Goal: Task Accomplishment & Management: Complete application form

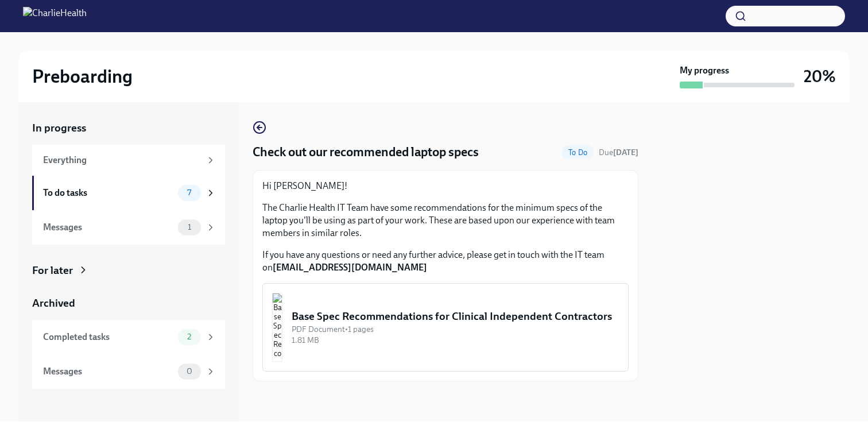
click at [336, 318] on div "Base Spec Recommendations for Clinical Independent Contractors" at bounding box center [455, 316] width 327 height 15
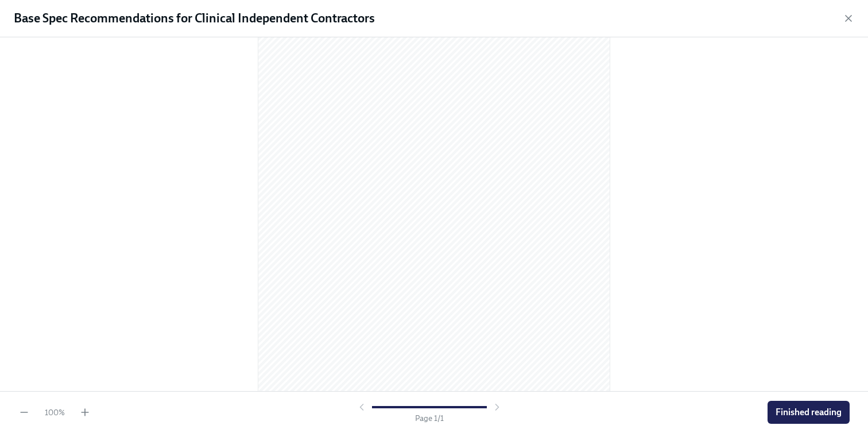
scroll to position [121, 0]
click at [814, 410] on span "Finished reading" at bounding box center [808, 411] width 66 height 11
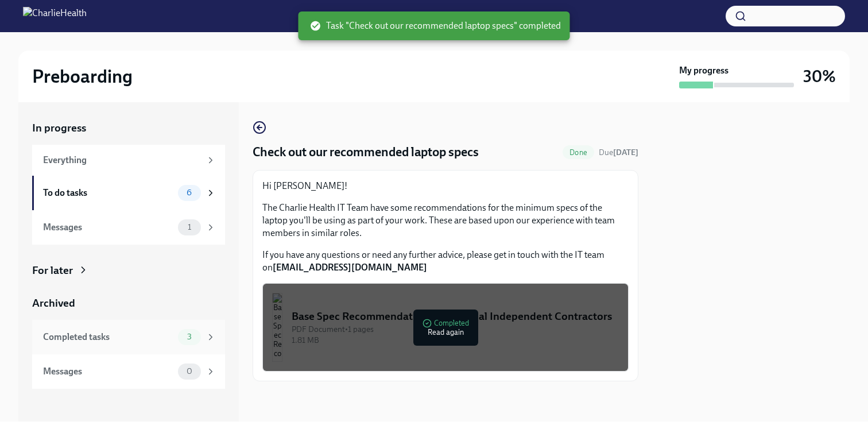
click at [91, 343] on div "Completed tasks" at bounding box center [108, 337] width 130 height 13
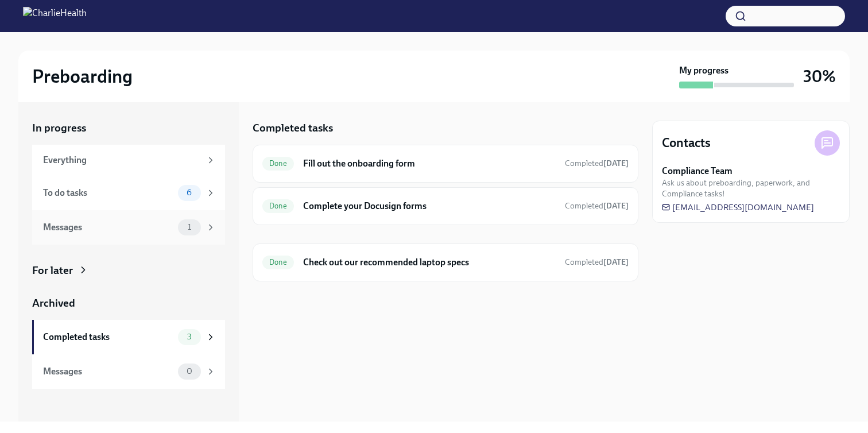
click at [189, 219] on div "1" at bounding box center [189, 227] width 23 height 16
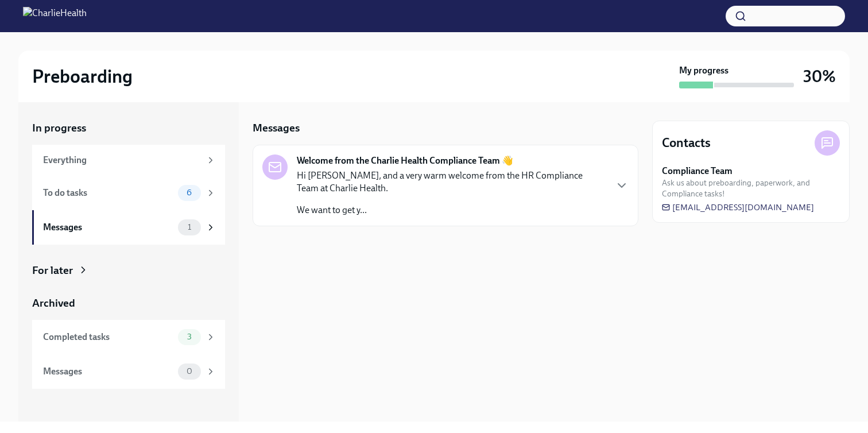
click at [464, 176] on p "Hi [PERSON_NAME], and a very warm welcome from the HR Compliance Team at Charli…" at bounding box center [451, 181] width 309 height 25
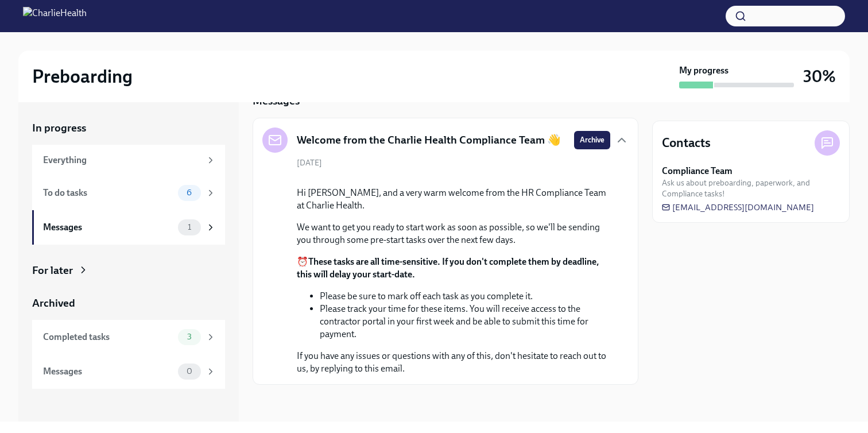
scroll to position [116, 0]
click at [178, 184] on div "To do tasks 6" at bounding box center [128, 193] width 193 height 34
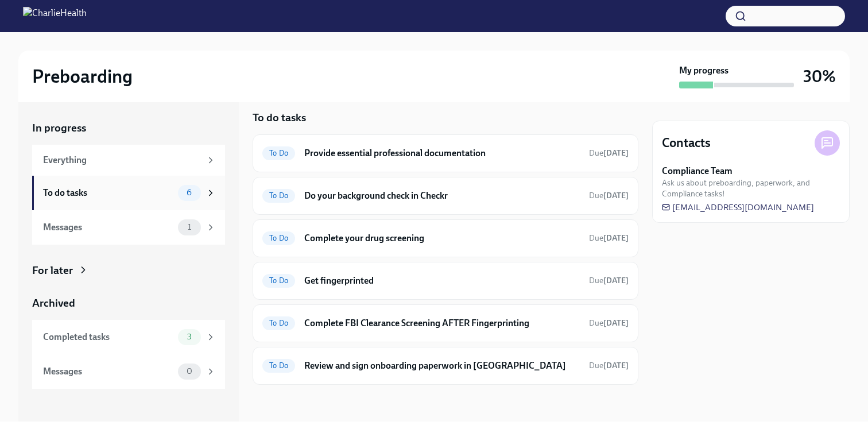
scroll to position [10, 0]
click at [390, 207] on div "To Do Do your background check in Checkr Due [DATE]" at bounding box center [446, 196] width 386 height 38
click at [379, 192] on h6 "Do your background check in Checkr" at bounding box center [441, 196] width 275 height 13
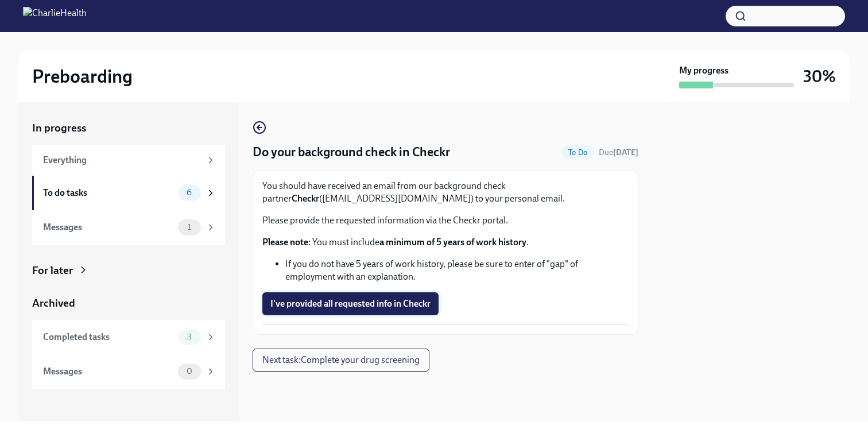
click at [325, 308] on span "I've provided all requested info in Checkr" at bounding box center [350, 303] width 160 height 11
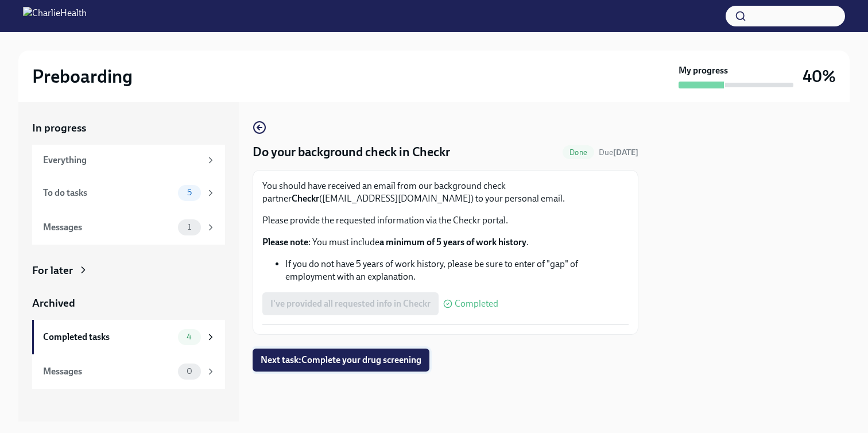
click at [364, 361] on span "Next task : Complete your drug screening" at bounding box center [341, 359] width 161 height 11
